Goal: Task Accomplishment & Management: Use online tool/utility

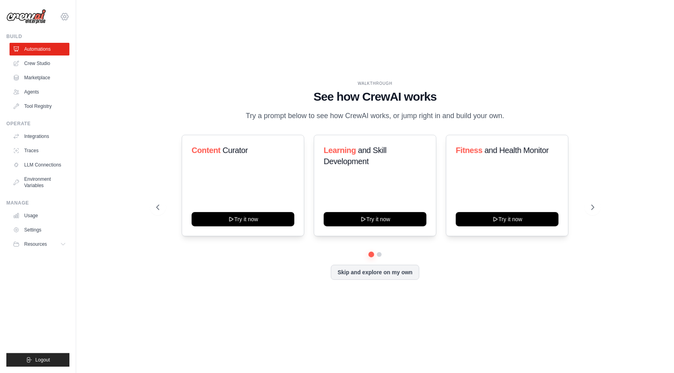
click at [65, 17] on icon at bounding box center [64, 16] width 2 height 2
click at [57, 55] on link "Settings" at bounding box center [65, 53] width 70 height 14
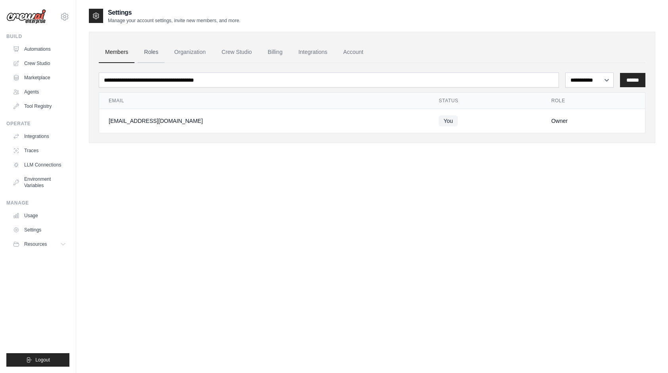
click at [151, 49] on link "Roles" at bounding box center [151, 52] width 27 height 21
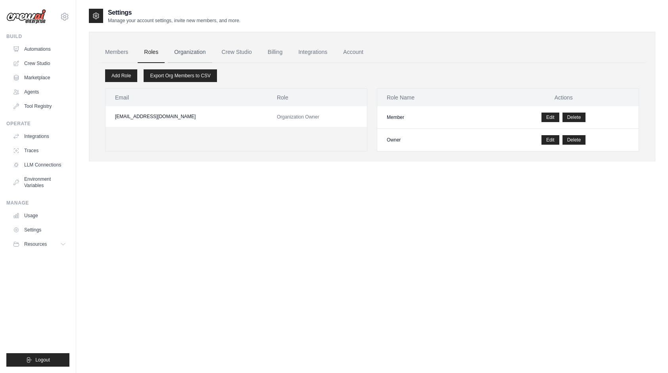
click at [198, 50] on link "Organization" at bounding box center [190, 52] width 44 height 21
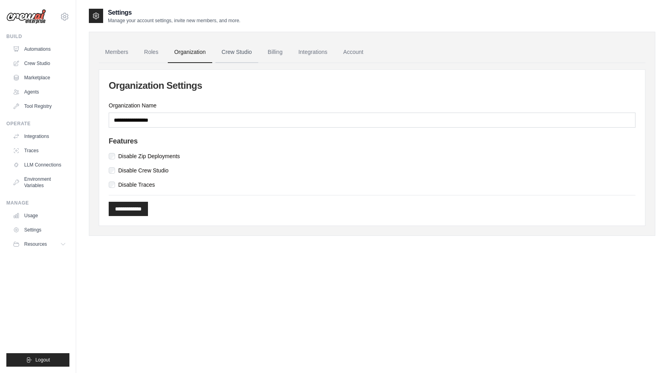
click at [258, 49] on link "Crew Studio" at bounding box center [236, 52] width 43 height 21
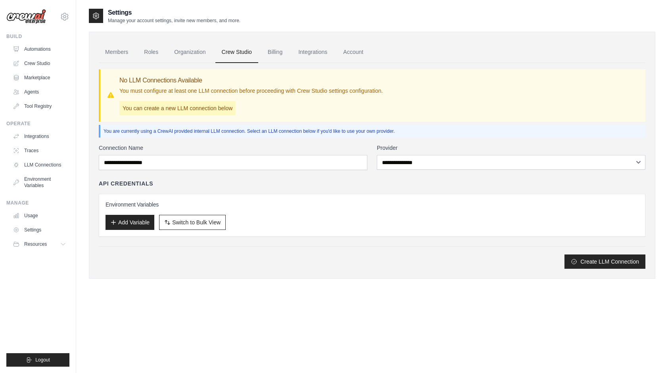
click at [277, 51] on link "Billing" at bounding box center [274, 52] width 27 height 21
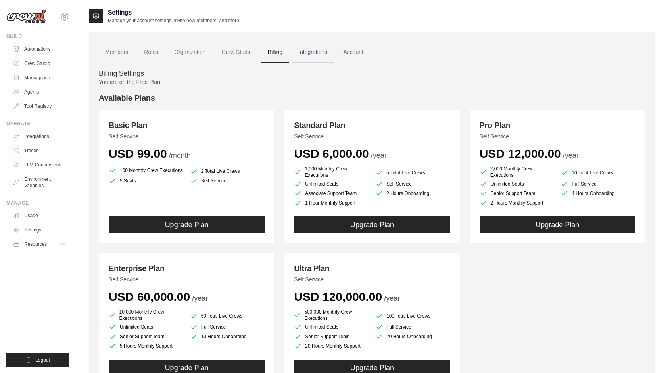
click at [319, 56] on link "Integrations" at bounding box center [313, 52] width 42 height 21
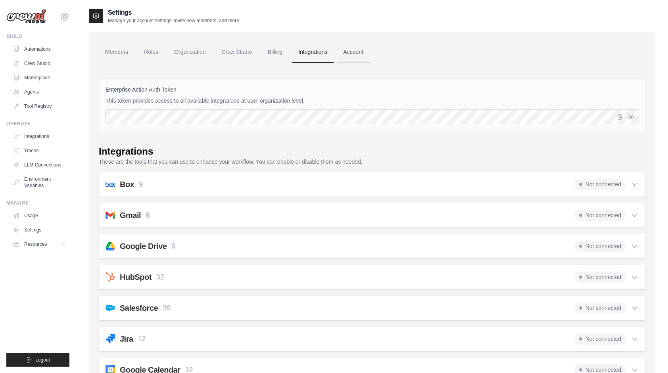
click at [359, 49] on link "Account" at bounding box center [353, 52] width 33 height 21
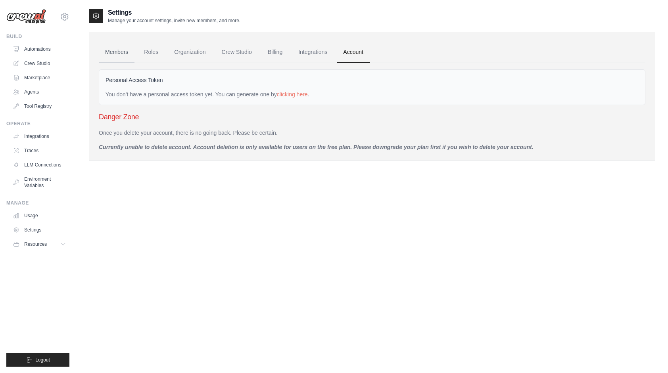
click at [111, 48] on link "Members" at bounding box center [117, 52] width 36 height 21
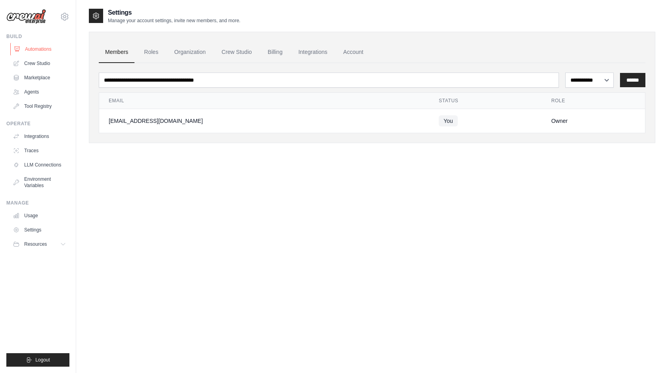
click at [29, 52] on link "Automations" at bounding box center [40, 49] width 60 height 13
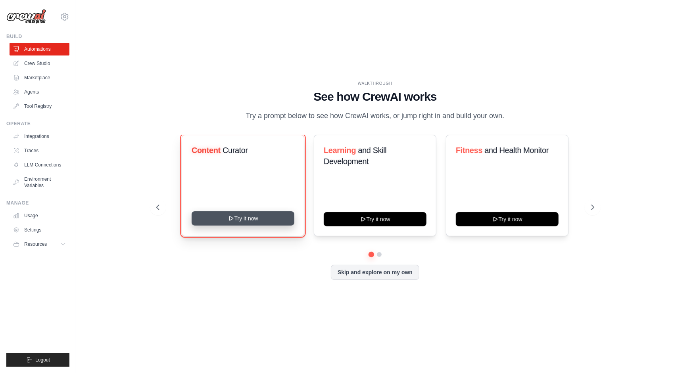
click at [239, 218] on button "Try it now" at bounding box center [243, 218] width 103 height 14
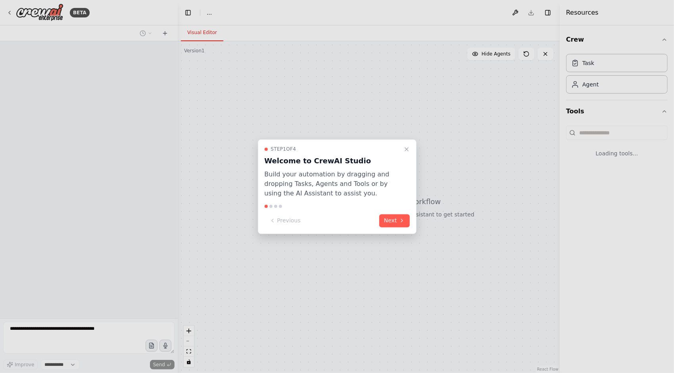
select select "****"
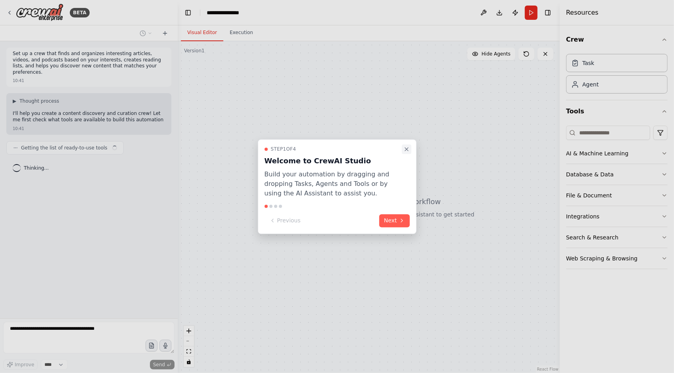
click at [408, 150] on icon "Close walkthrough" at bounding box center [406, 149] width 6 height 6
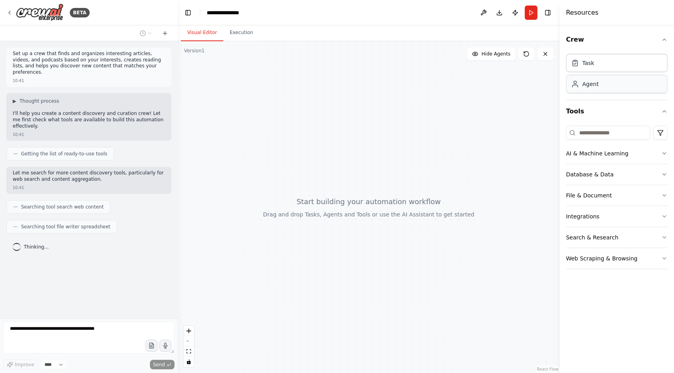
click at [608, 87] on div "Agent" at bounding box center [617, 84] width 102 height 18
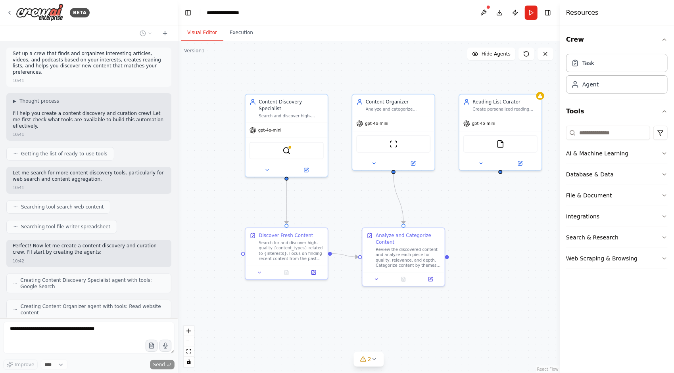
scroll to position [118, 0]
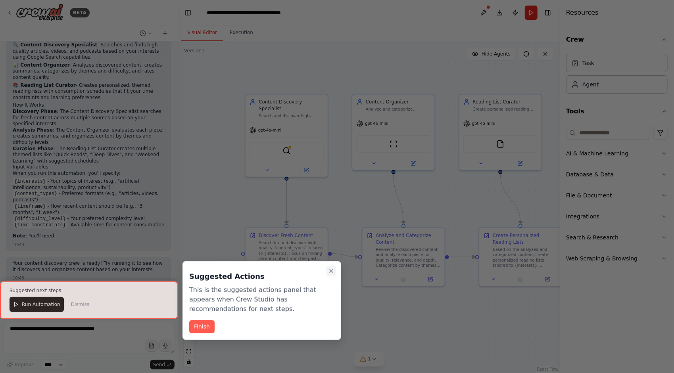
click at [332, 271] on icon "Close walkthrough" at bounding box center [331, 271] width 3 height 3
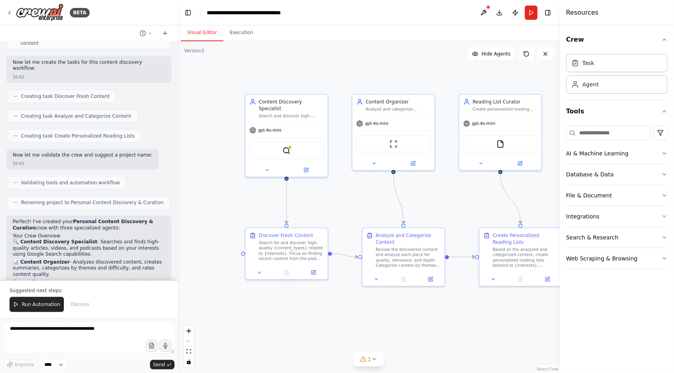
scroll to position [505, 0]
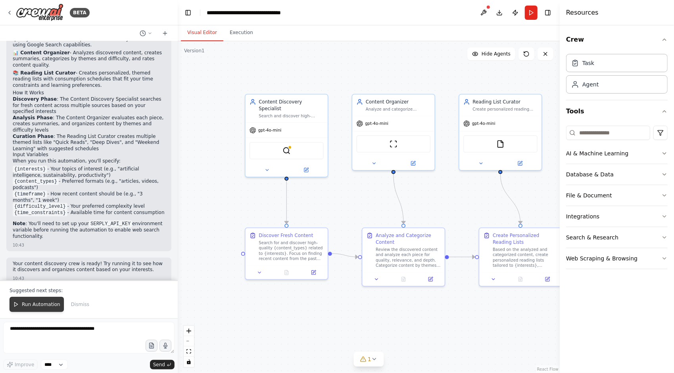
click at [39, 304] on span "Run Automation" at bounding box center [41, 304] width 38 height 6
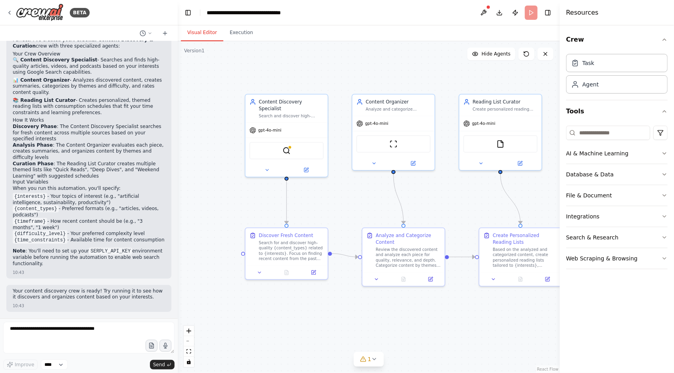
scroll to position [468, 0]
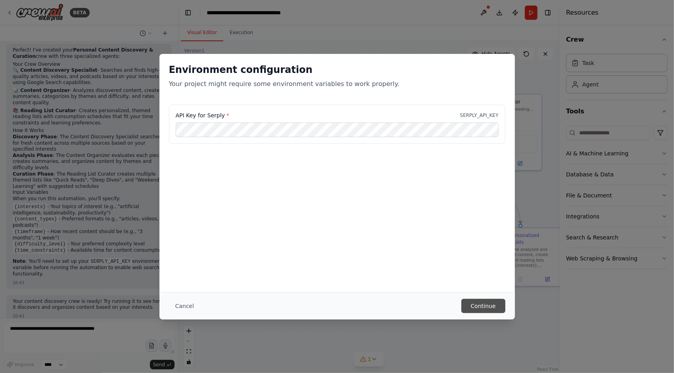
click at [482, 309] on button "Continue" at bounding box center [483, 306] width 44 height 14
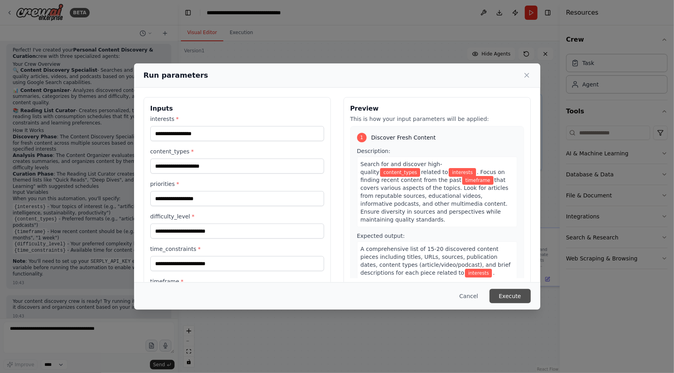
click at [510, 294] on button "Execute" at bounding box center [509, 296] width 41 height 14
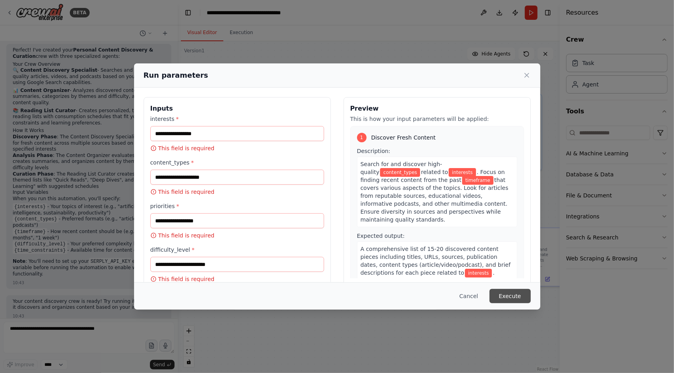
click at [510, 294] on button "Execute" at bounding box center [509, 296] width 41 height 14
drag, startPoint x: 510, startPoint y: 294, endPoint x: 527, endPoint y: 75, distance: 218.8
click at [527, 75] on div "Run parameters Inputs interests * This field is required content_types * This f…" at bounding box center [337, 186] width 406 height 246
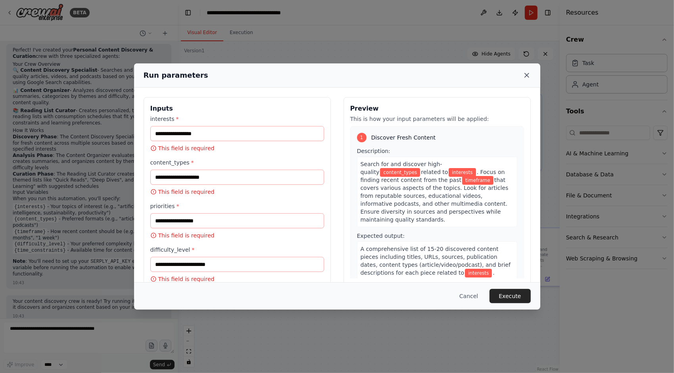
click at [527, 75] on icon at bounding box center [527, 75] width 4 height 4
